Goal: Communication & Community: Share content

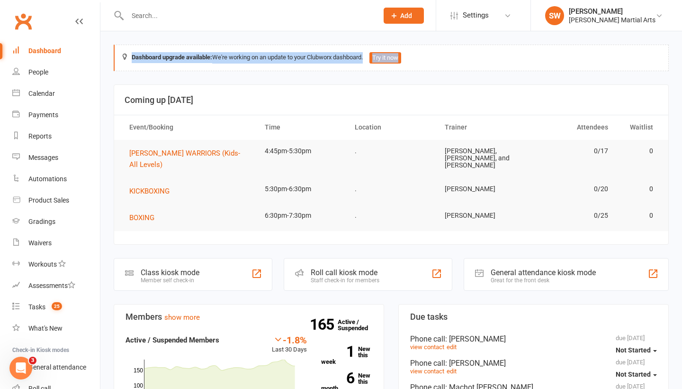
drag, startPoint x: 474, startPoint y: 56, endPoint x: 232, endPoint y: 47, distance: 242.8
click at [231, 47] on div "Dashboard upgrade available: We're working on an update to your Clubworx dashbo…" at bounding box center [391, 58] width 555 height 27
click at [120, 57] on div "Dashboard upgrade available: We're working on an update to your Clubworx dashbo…" at bounding box center [391, 58] width 555 height 27
drag, startPoint x: 120, startPoint y: 57, endPoint x: 382, endPoint y: 65, distance: 261.7
click at [382, 65] on div "Dashboard upgrade available: We're working on an update to your Clubworx dashbo…" at bounding box center [391, 58] width 555 height 27
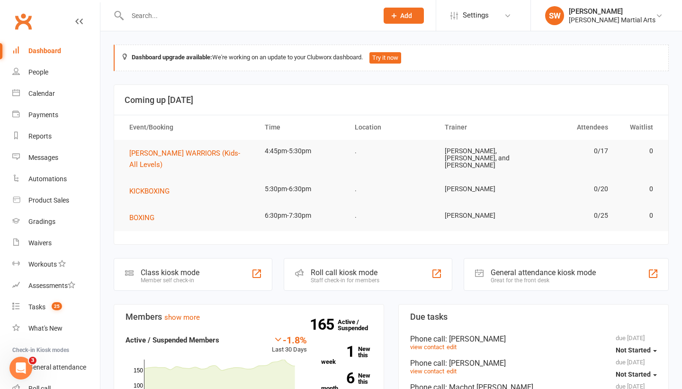
click at [417, 58] on div "Dashboard upgrade available: We're working on an update to your Clubworx dashbo…" at bounding box center [391, 58] width 555 height 27
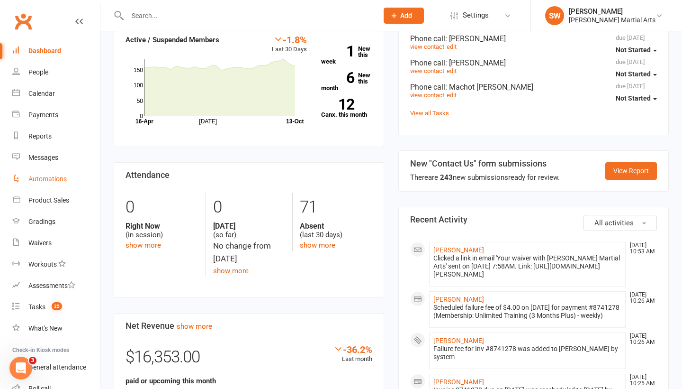
scroll to position [314, 0]
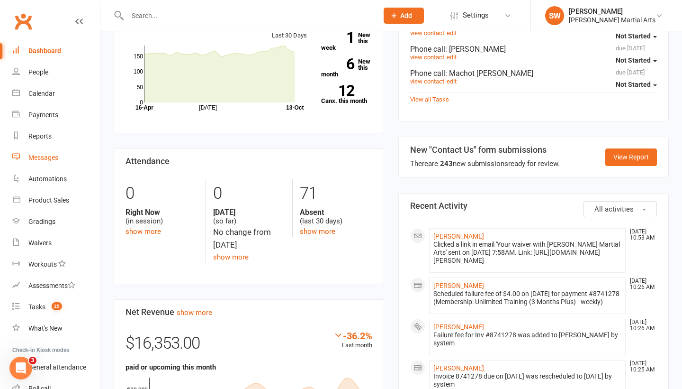
click at [45, 158] on div "Messages" at bounding box center [43, 158] width 30 height 8
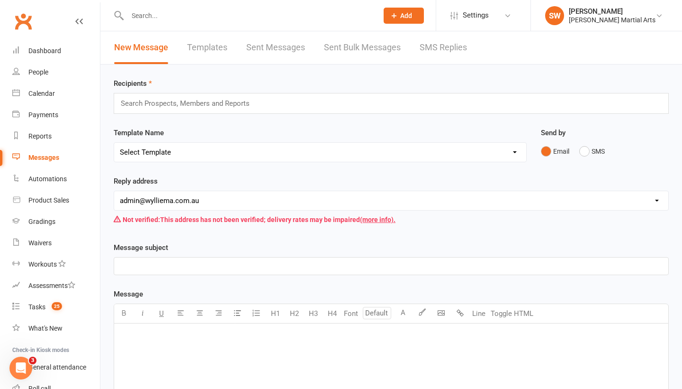
click at [289, 42] on link "Sent Messages" at bounding box center [275, 47] width 59 height 33
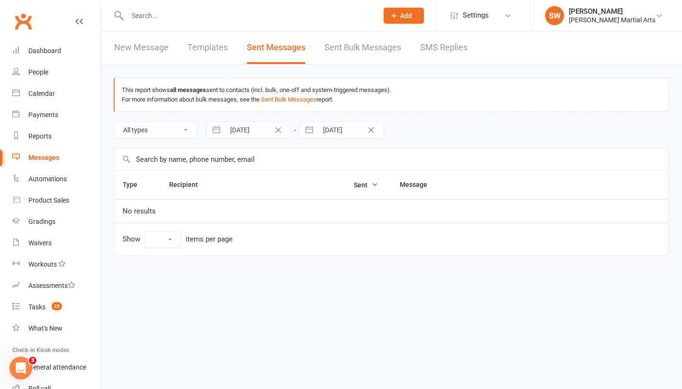
select select "10"
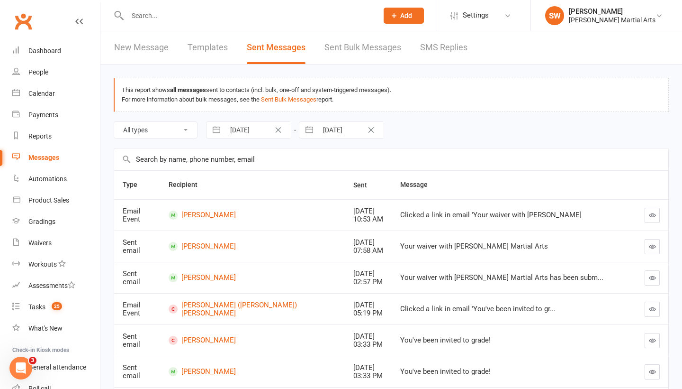
click at [336, 52] on link "Sent Bulk Messages" at bounding box center [363, 47] width 77 height 33
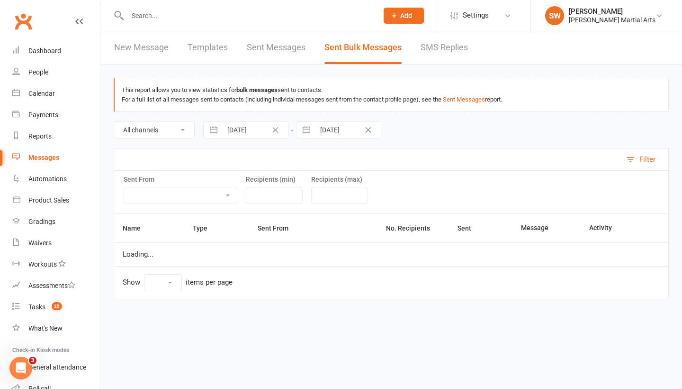
select select "10"
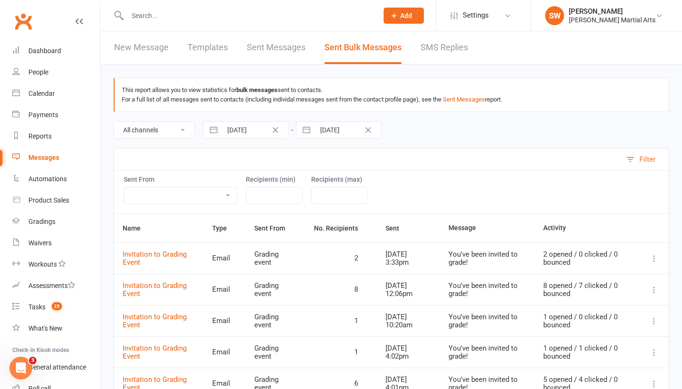
click at [223, 54] on link "Templates" at bounding box center [208, 47] width 40 height 33
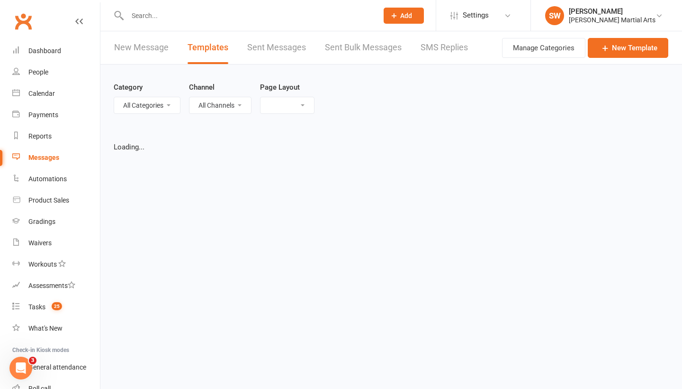
select select "grid"
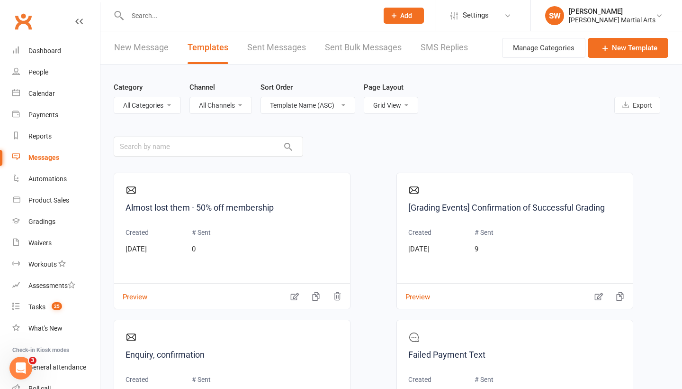
click at [140, 50] on link "New Message" at bounding box center [141, 47] width 54 height 33
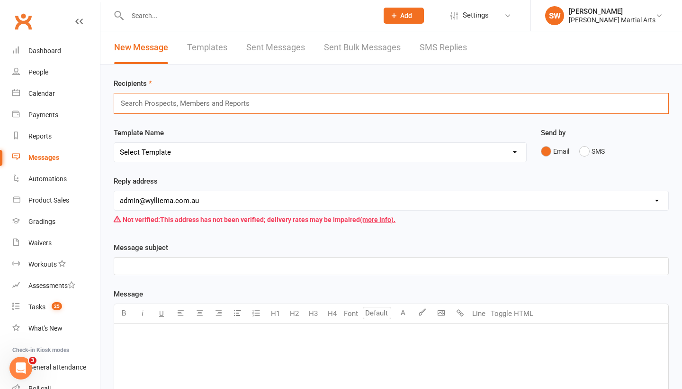
click at [169, 100] on input "text" at bounding box center [189, 103] width 139 height 12
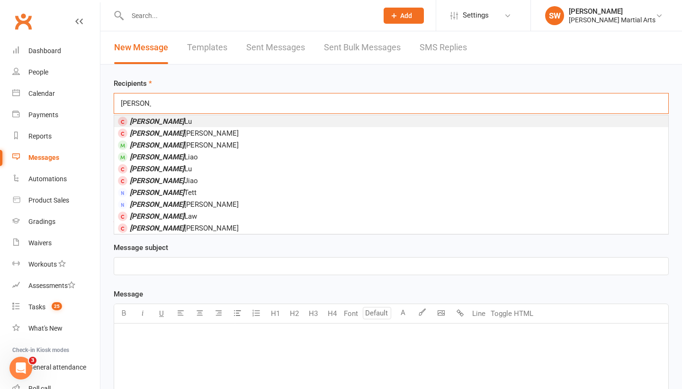
type input "[PERSON_NAME]"
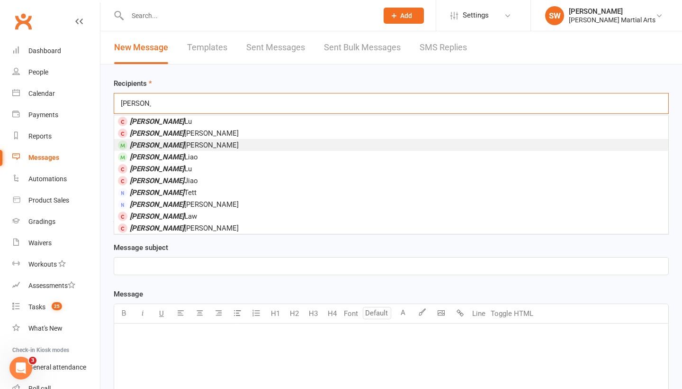
drag, startPoint x: 169, startPoint y: 100, endPoint x: 148, endPoint y: 149, distance: 53.5
click at [148, 149] on span "[PERSON_NAME]" at bounding box center [184, 145] width 109 height 9
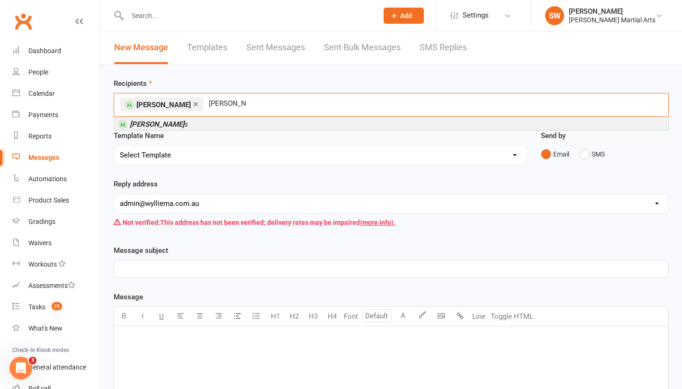
type input "[PERSON_NAME]"
drag, startPoint x: 279, startPoint y: 117, endPoint x: 164, endPoint y: 122, distance: 114.3
click at [164, 122] on em "[PERSON_NAME]" at bounding box center [157, 124] width 54 height 9
type input "[PERSON_NAME]"
click at [167, 121] on span "[PERSON_NAME] udsy" at bounding box center [164, 124] width 69 height 9
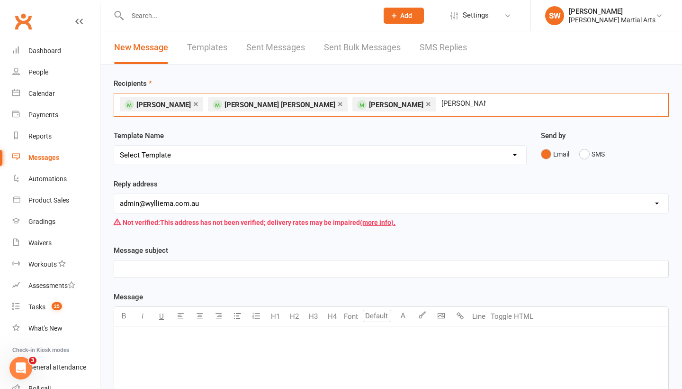
drag, startPoint x: 374, startPoint y: 109, endPoint x: 373, endPoint y: 99, distance: 10.9
click at [441, 99] on input "[PERSON_NAME]" at bounding box center [464, 103] width 46 height 12
click at [441, 102] on input "[PERSON_NAME]" at bounding box center [464, 103] width 46 height 12
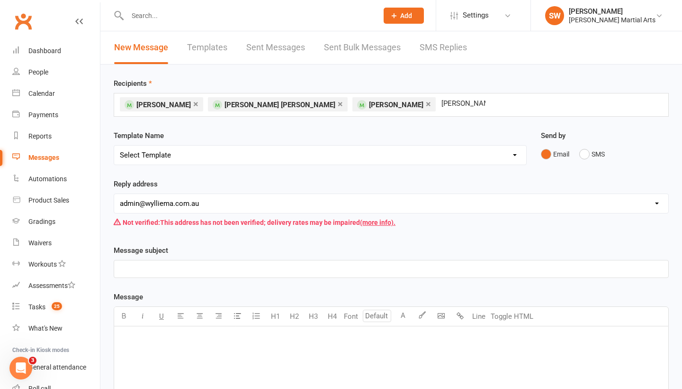
click at [209, 121] on div "Recipients × [PERSON_NAME] × [PERSON_NAME] [PERSON_NAME] × [PERSON_NAME] [PERSO…" at bounding box center [391, 337] width 582 height 547
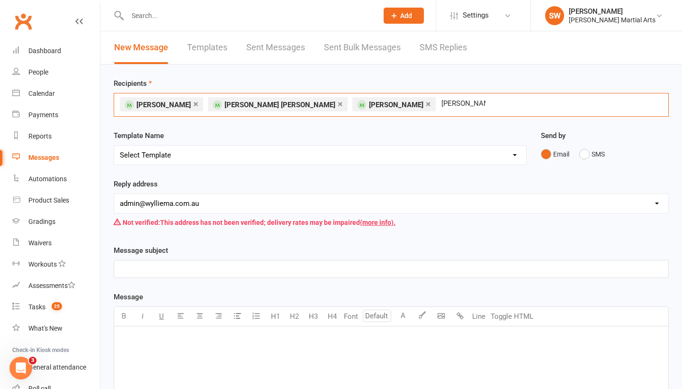
click at [441, 103] on input "[PERSON_NAME]" at bounding box center [464, 103] width 46 height 12
type input "[PERSON_NAME]"
drag, startPoint x: 437, startPoint y: 147, endPoint x: 428, endPoint y: 103, distance: 44.9
click at [428, 103] on div "× [PERSON_NAME] × [PERSON_NAME] [PERSON_NAME] × [PERSON_NAME] [PERSON_NAME] [PE…" at bounding box center [391, 105] width 555 height 24
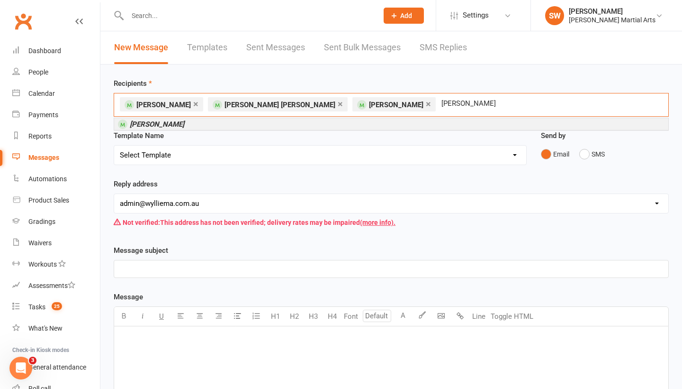
drag, startPoint x: 428, startPoint y: 103, endPoint x: 225, endPoint y: 125, distance: 204.9
click at [225, 125] on li "[PERSON_NAME]" at bounding box center [391, 124] width 554 height 12
type input "[PERSON_NAME]"
click at [201, 124] on li "[PERSON_NAME] ton" at bounding box center [391, 124] width 554 height 12
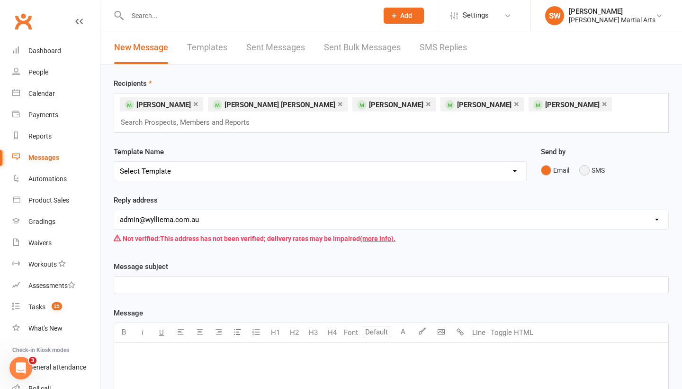
click at [585, 167] on button "SMS" at bounding box center [593, 170] width 26 height 18
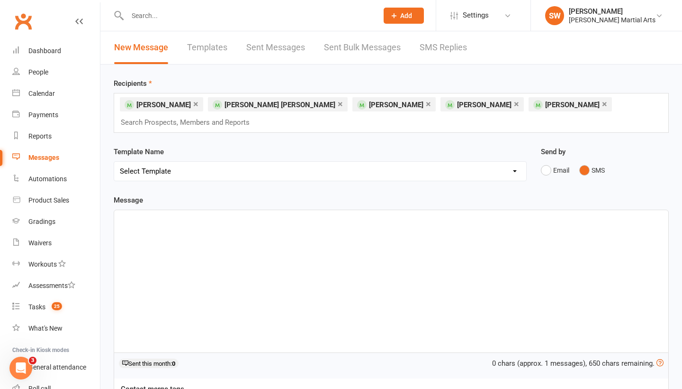
click at [226, 257] on div "﻿" at bounding box center [391, 281] width 554 height 142
click at [537, 107] on div "× [PERSON_NAME] × [PERSON_NAME] [PERSON_NAME] × [PERSON_NAME] × [PERSON_NAME] ×…" at bounding box center [391, 113] width 555 height 40
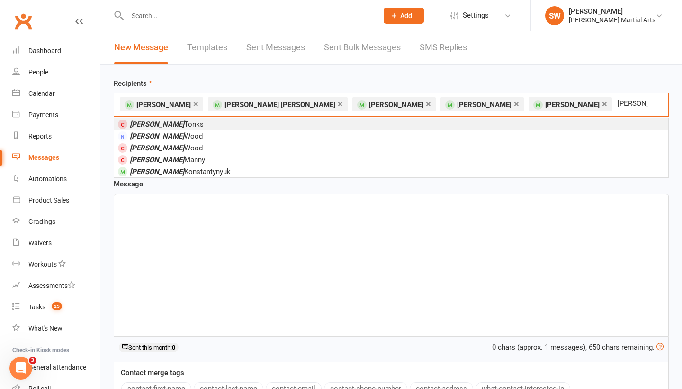
type input "[PERSON_NAME]"
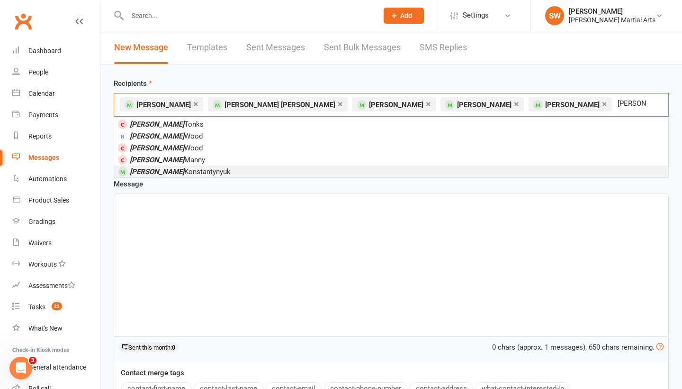
drag, startPoint x: 515, startPoint y: 114, endPoint x: 191, endPoint y: 173, distance: 329.0
click at [191, 173] on span "[PERSON_NAME]" at bounding box center [180, 171] width 101 height 9
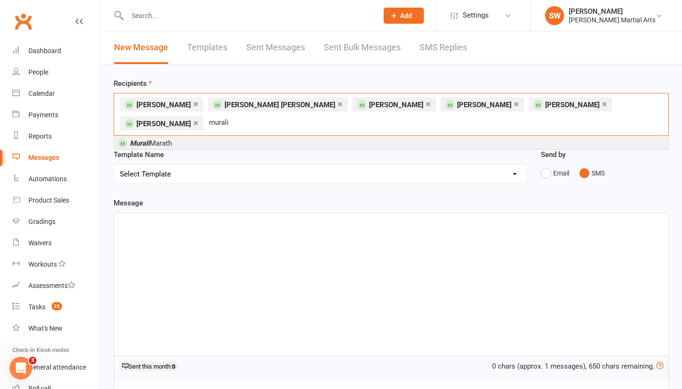
type input "murali"
click at [183, 137] on li "[PERSON_NAME]" at bounding box center [391, 143] width 554 height 12
type input "[PERSON_NAME]"
drag, startPoint x: 183, startPoint y: 125, endPoint x: 178, endPoint y: 144, distance: 19.7
click at [178, 144] on span "[PERSON_NAME]" at bounding box center [184, 143] width 109 height 9
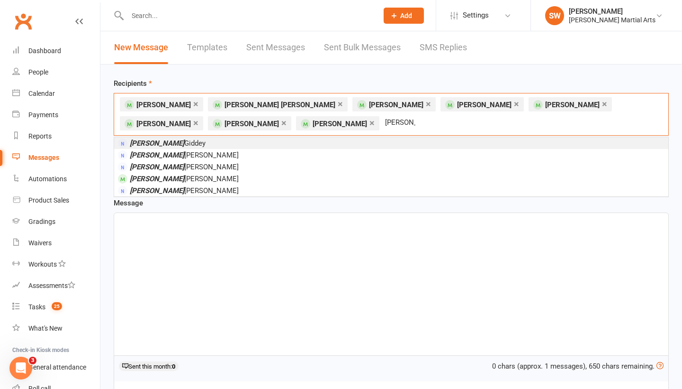
type input "[PERSON_NAME]"
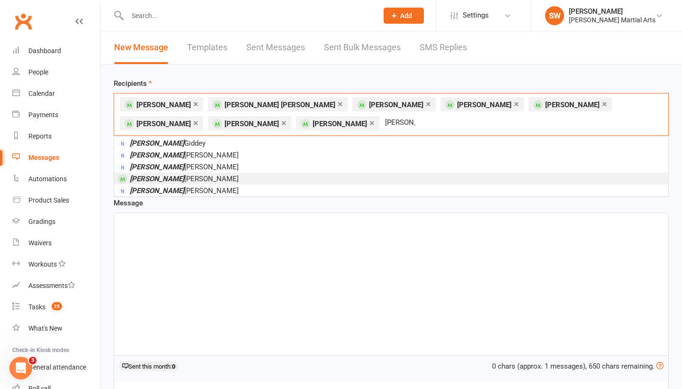
drag, startPoint x: 263, startPoint y: 129, endPoint x: 196, endPoint y: 179, distance: 83.3
click at [196, 179] on li "[PERSON_NAME]" at bounding box center [391, 178] width 554 height 12
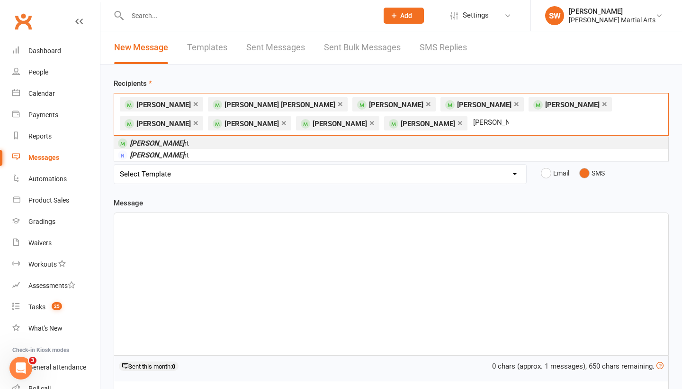
type input "[PERSON_NAME]"
click at [165, 142] on span "[PERSON_NAME] rt" at bounding box center [159, 143] width 59 height 9
type input "[PERSON_NAME]"
drag, startPoint x: 361, startPoint y: 165, endPoint x: 174, endPoint y: 145, distance: 187.8
click at [174, 145] on li "[PERSON_NAME]" at bounding box center [391, 143] width 554 height 12
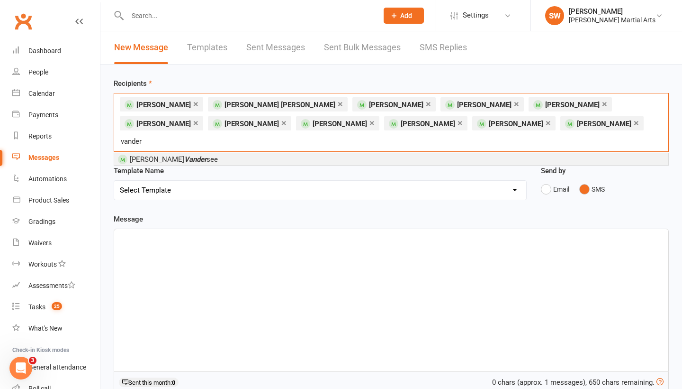
type input "vander"
click at [184, 155] on em "Vander" at bounding box center [195, 159] width 22 height 9
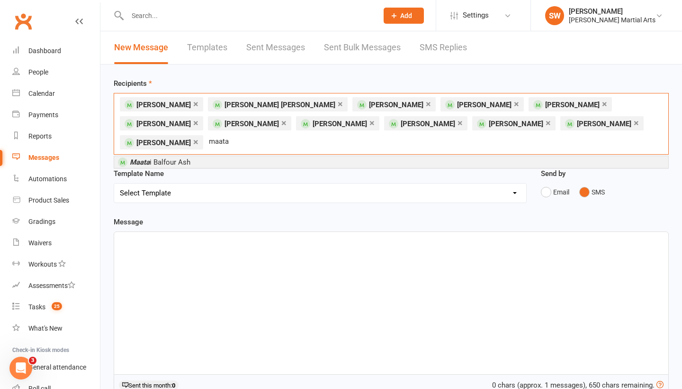
type input "maata"
click at [173, 158] on span "Maata i Balfour Ash" at bounding box center [160, 162] width 61 height 9
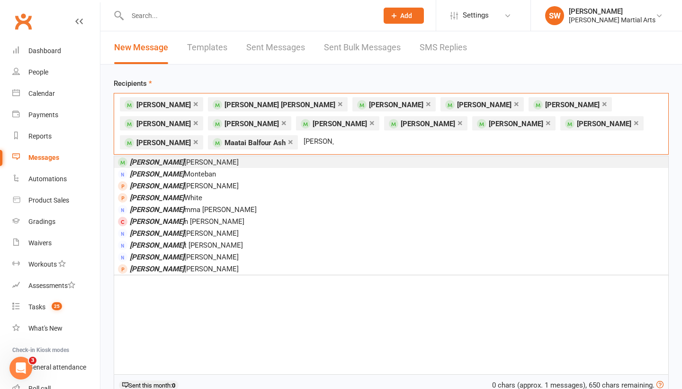
type input "[PERSON_NAME]"
drag, startPoint x: 173, startPoint y: 141, endPoint x: 166, endPoint y: 166, distance: 25.6
click at [166, 166] on span "[PERSON_NAME]" at bounding box center [184, 162] width 109 height 9
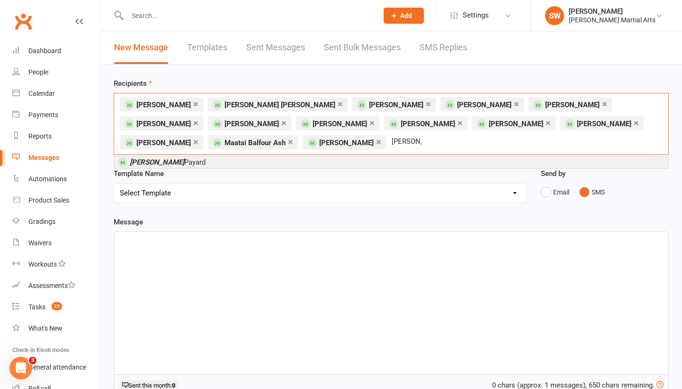
type input "[PERSON_NAME]"
click at [165, 163] on span "[PERSON_NAME]" at bounding box center [168, 162] width 76 height 9
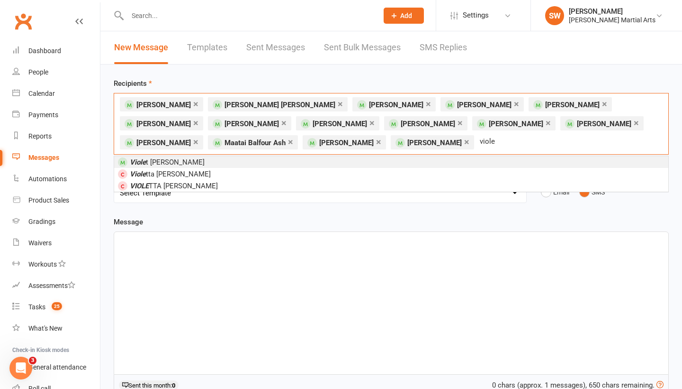
type input "viole"
click at [146, 163] on span "[PERSON_NAME]" at bounding box center [167, 162] width 75 height 9
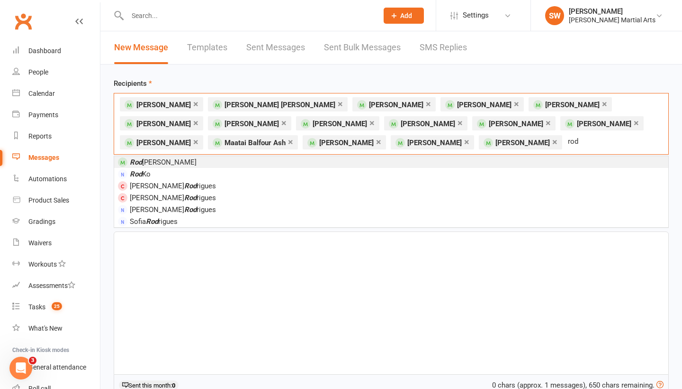
type input "rod"
click at [157, 163] on span "[PERSON_NAME]" at bounding box center [163, 162] width 67 height 9
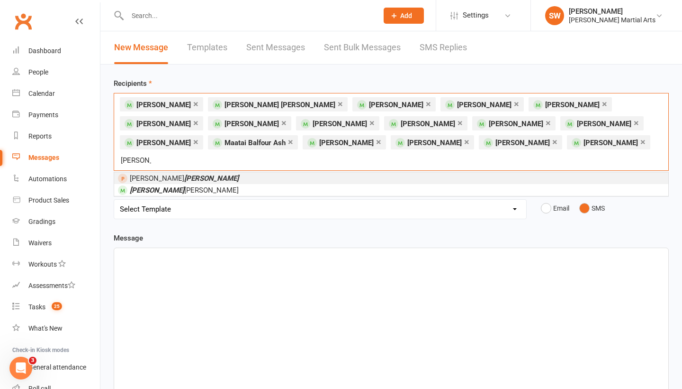
type input "[PERSON_NAME]"
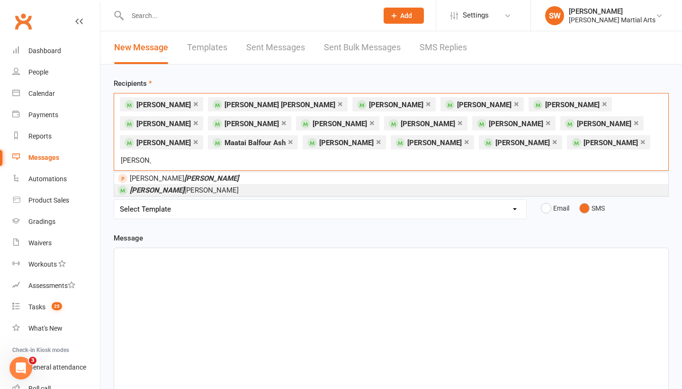
drag, startPoint x: 325, startPoint y: 172, endPoint x: 169, endPoint y: 172, distance: 155.9
click at [169, 186] on span "[PERSON_NAME]" at bounding box center [184, 190] width 109 height 9
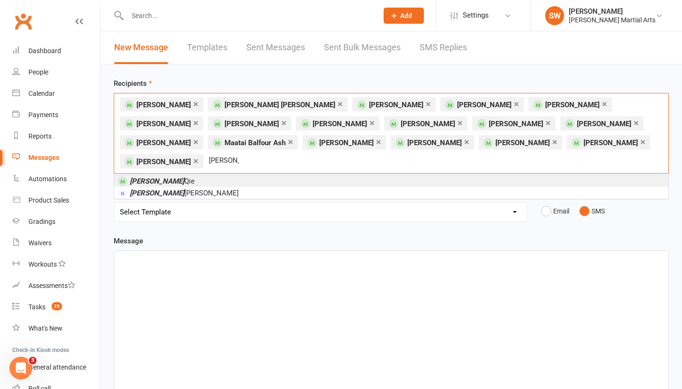
type input "[PERSON_NAME]"
drag, startPoint x: 336, startPoint y: 167, endPoint x: 158, endPoint y: 165, distance: 178.2
click at [158, 177] on span "[PERSON_NAME]" at bounding box center [162, 181] width 65 height 9
type input "remy"
click at [185, 176] on li "[PERSON_NAME]" at bounding box center [391, 181] width 554 height 12
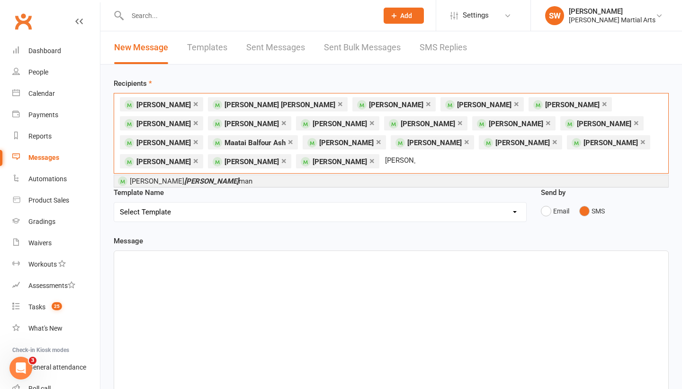
type input "[PERSON_NAME]"
click at [182, 183] on li "[PERSON_NAME] man" at bounding box center [391, 181] width 554 height 12
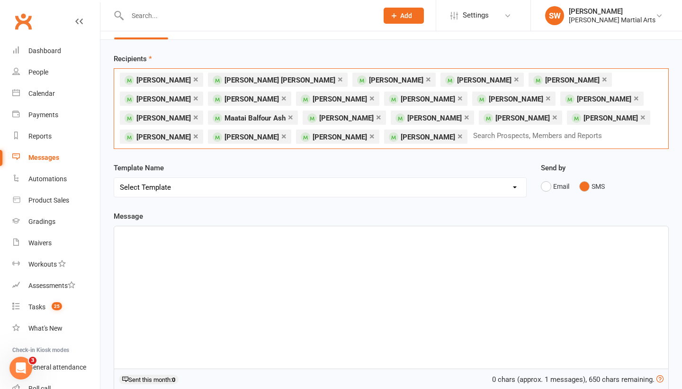
scroll to position [22, 0]
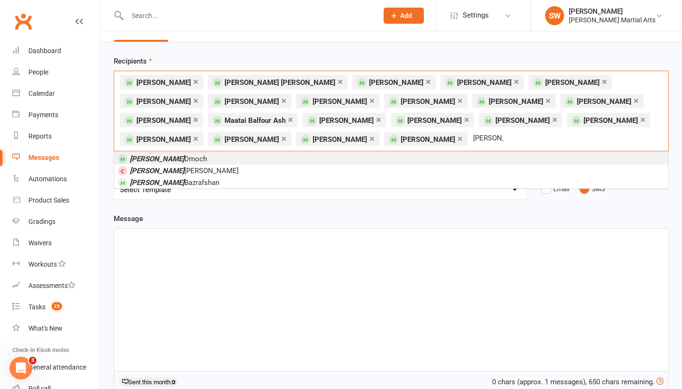
type input "[PERSON_NAME]"
drag, startPoint x: 299, startPoint y: 183, endPoint x: 189, endPoint y: 161, distance: 112.1
click at [189, 161] on li "[PERSON_NAME]" at bounding box center [391, 159] width 554 height 12
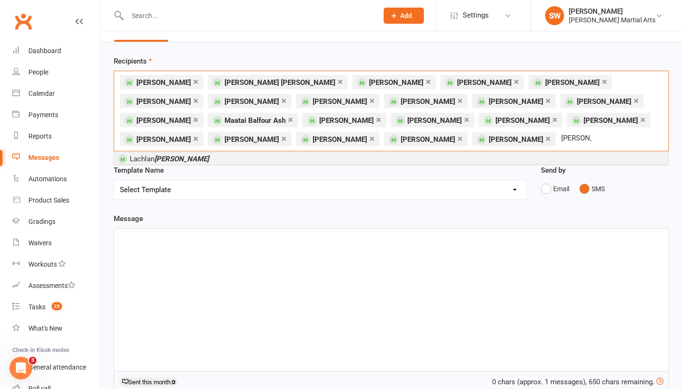
type input "[PERSON_NAME]"
click at [176, 163] on em "[PERSON_NAME]" at bounding box center [181, 158] width 54 height 9
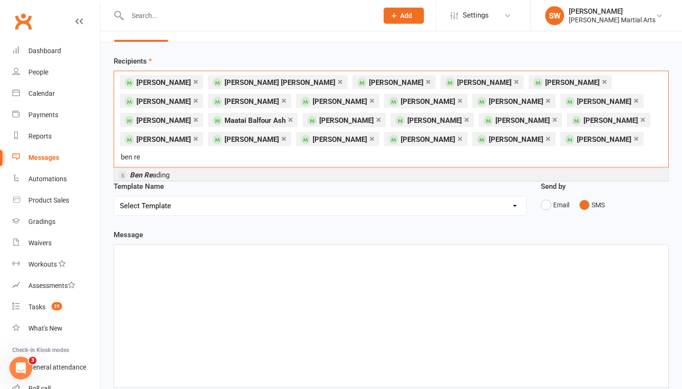
type input "ben re"
click at [176, 169] on li "Ben Re ading" at bounding box center [391, 175] width 554 height 12
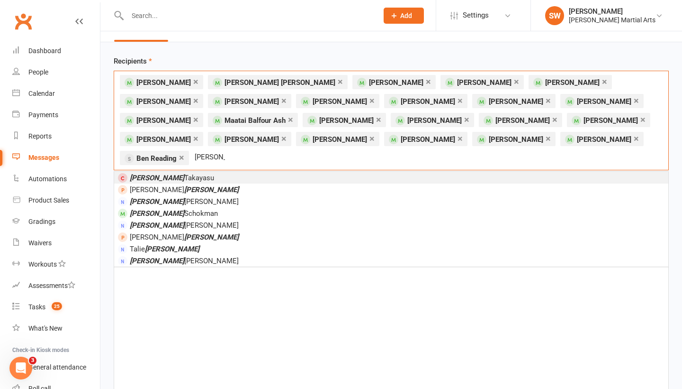
type input "[PERSON_NAME]"
drag, startPoint x: 389, startPoint y: 167, endPoint x: 181, endPoint y: 197, distance: 210.1
click at [181, 207] on li "[PERSON_NAME]" at bounding box center [391, 213] width 554 height 12
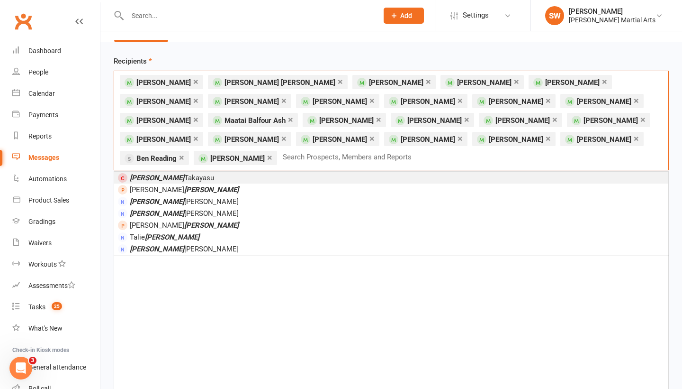
click at [432, 160] on div "× [PERSON_NAME] × [PERSON_NAME] [PERSON_NAME] × [PERSON_NAME] × [PERSON_NAME] ×…" at bounding box center [391, 121] width 555 height 100
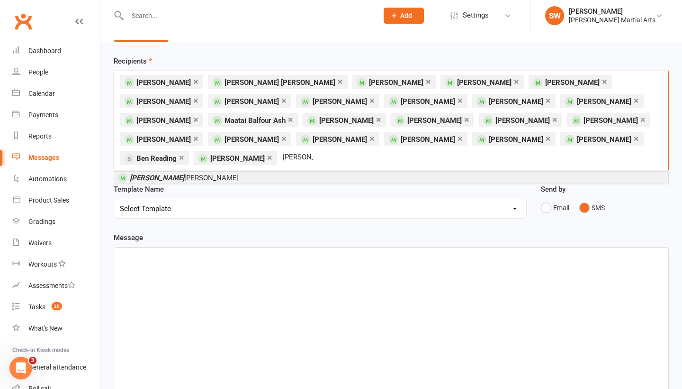
type input "[PERSON_NAME]"
drag, startPoint x: 432, startPoint y: 160, endPoint x: 194, endPoint y: 158, distance: 237.9
click at [194, 173] on span "[PERSON_NAME]" at bounding box center [184, 177] width 109 height 9
type input "[PERSON_NAME]"
click at [171, 178] on span "[PERSON_NAME]" at bounding box center [184, 177] width 109 height 9
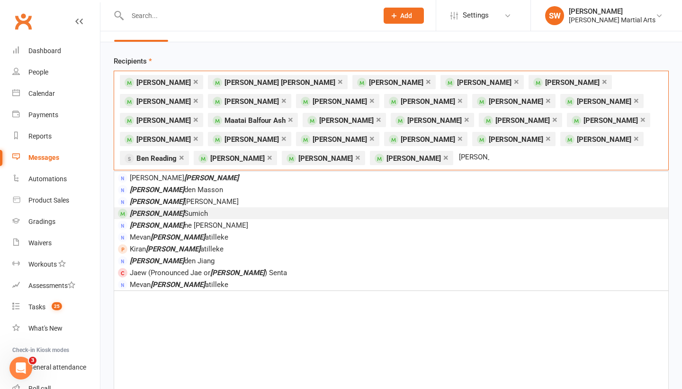
type input "[PERSON_NAME]"
click at [138, 212] on em "[PERSON_NAME]" at bounding box center [157, 213] width 54 height 9
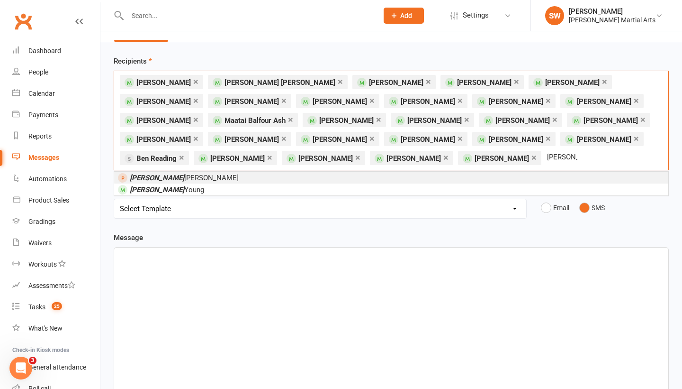
type input "[PERSON_NAME]"
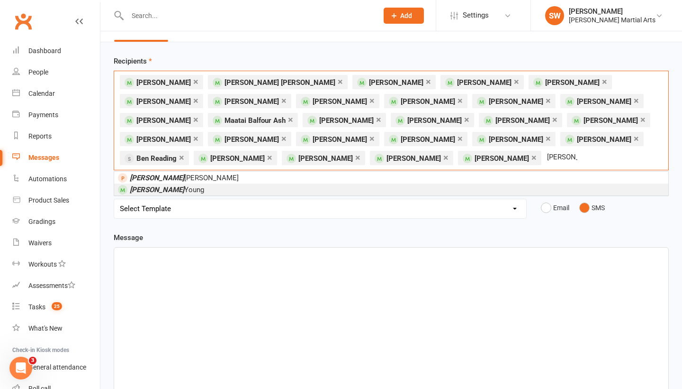
drag, startPoint x: 276, startPoint y: 237, endPoint x: 179, endPoint y: 189, distance: 108.5
click at [179, 189] on li "[PERSON_NAME]" at bounding box center [391, 189] width 554 height 12
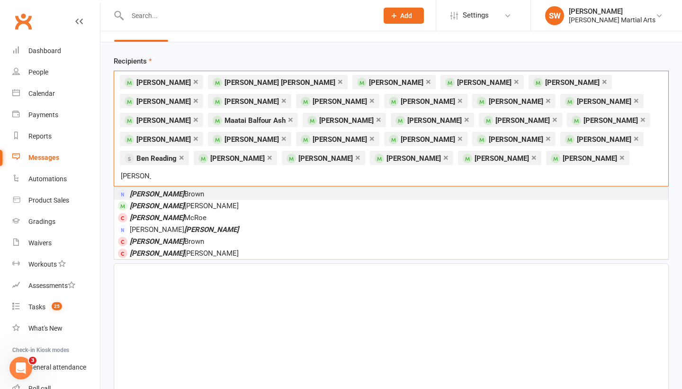
type input "[PERSON_NAME]"
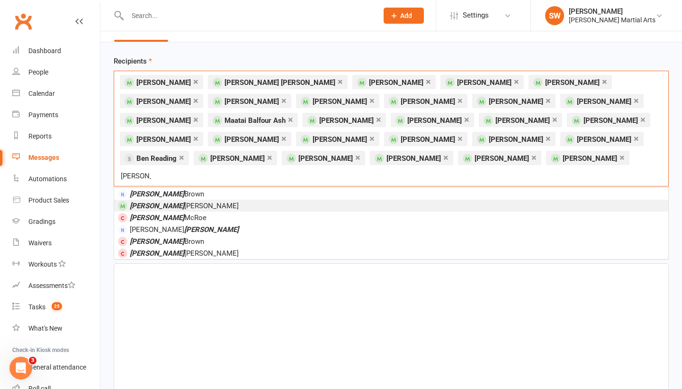
drag, startPoint x: 304, startPoint y: 199, endPoint x: 180, endPoint y: 190, distance: 124.0
click at [180, 199] on li "[PERSON_NAME]" at bounding box center [391, 205] width 554 height 12
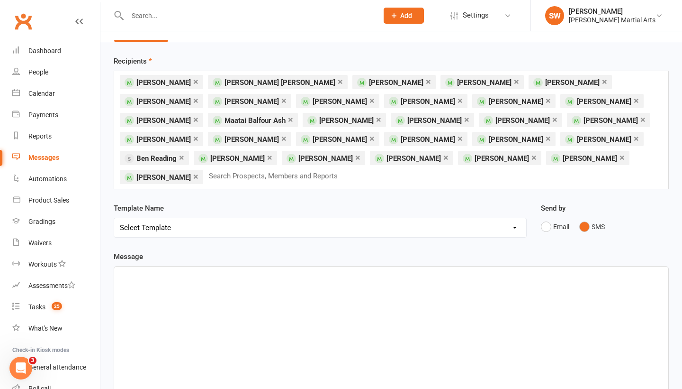
click at [172, 274] on p "﻿" at bounding box center [391, 274] width 543 height 11
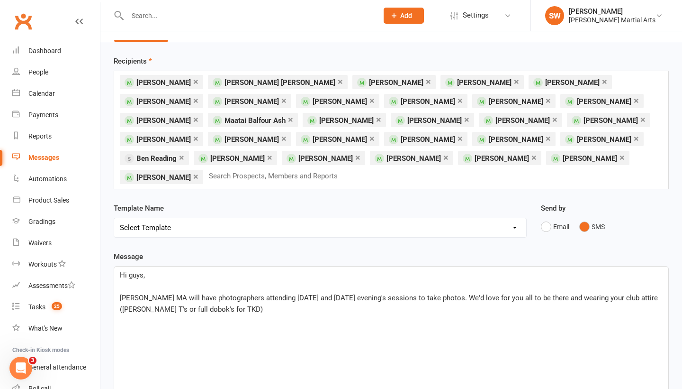
click at [131, 306] on span "[PERSON_NAME] MA will have photographers attending [DATE] and [DATE] evening's …" at bounding box center [390, 303] width 540 height 20
click at [245, 306] on p "[PERSON_NAME] MA will have photographers attending [DATE] and [DATE] evening's …" at bounding box center [391, 303] width 543 height 23
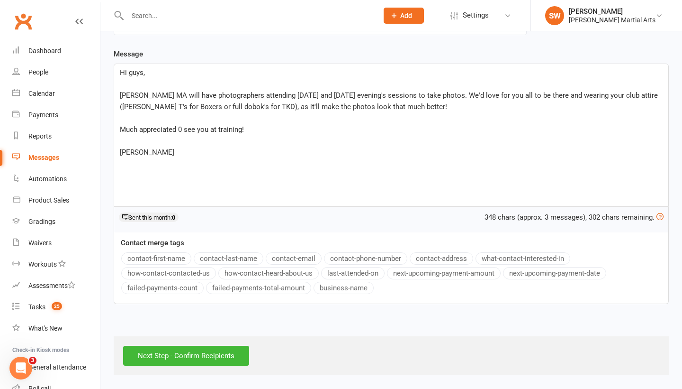
scroll to position [230, 0]
click at [238, 345] on input "Next Step - Confirm Recipients" at bounding box center [186, 355] width 126 height 20
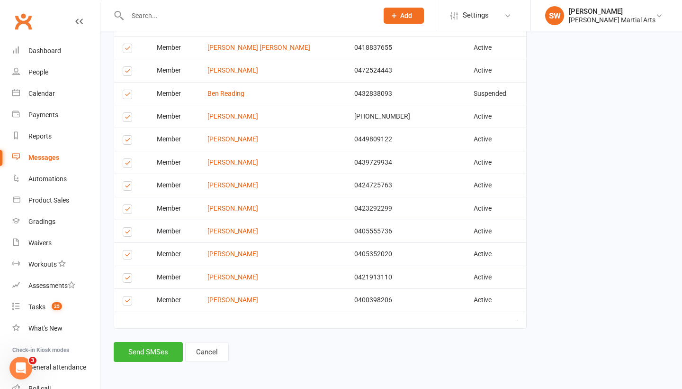
scroll to position [731, 0]
click at [156, 343] on button "Send SMSes" at bounding box center [148, 352] width 69 height 20
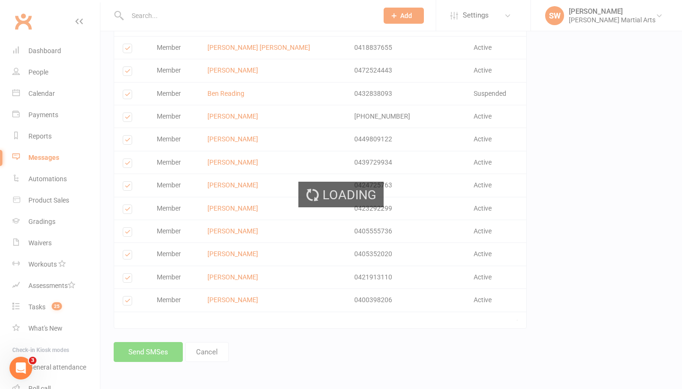
scroll to position [703, 0]
